Goal: Information Seeking & Learning: Learn about a topic

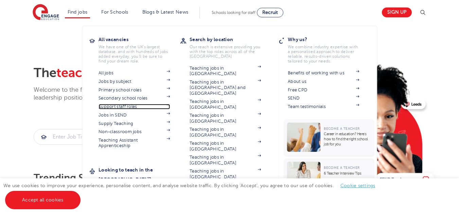
click at [122, 107] on link "Support staff roles" at bounding box center [134, 106] width 71 height 5
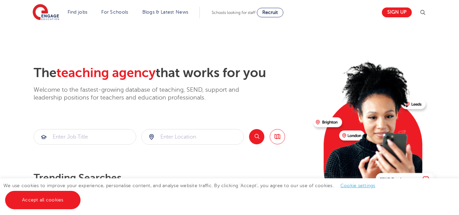
click at [44, 146] on div "The teaching agency that works for you Welcome to the fastest-growing database …" at bounding box center [171, 147] width 274 height 165
click at [46, 201] on link "Accept all cookies" at bounding box center [42, 200] width 75 height 18
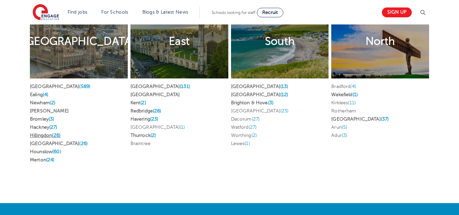
scroll to position [1338, 0]
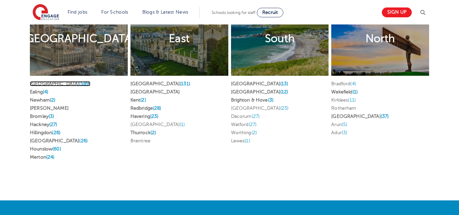
click at [45, 83] on link "London (589)" at bounding box center [60, 83] width 61 height 5
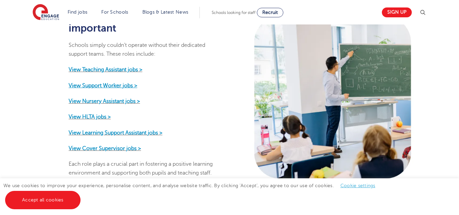
scroll to position [374, 0]
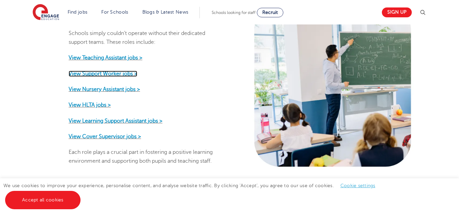
click at [119, 71] on strong "View Support Worker jobs >" at bounding box center [103, 74] width 69 height 6
click at [92, 102] on strong "View HLTA jobs >" at bounding box center [90, 105] width 42 height 6
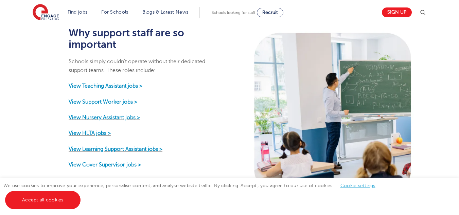
scroll to position [340, 0]
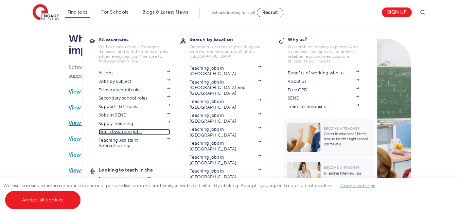
click at [133, 133] on link "Non-classroom jobs" at bounding box center [134, 131] width 71 height 5
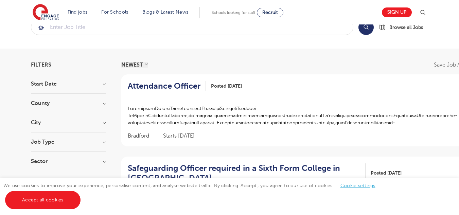
scroll to position [34, 0]
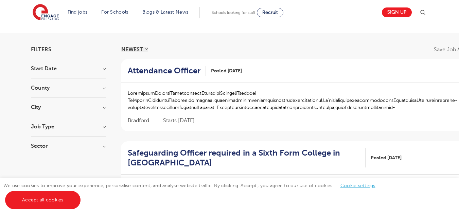
click at [55, 128] on h3 "Job Type" at bounding box center [68, 126] width 75 height 5
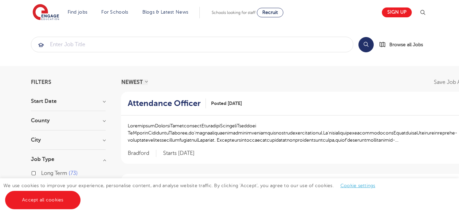
scroll to position [0, 0]
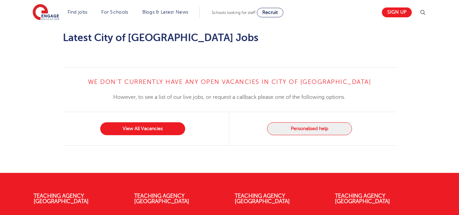
scroll to position [748, 0]
